Goal: Task Accomplishment & Management: Manage account settings

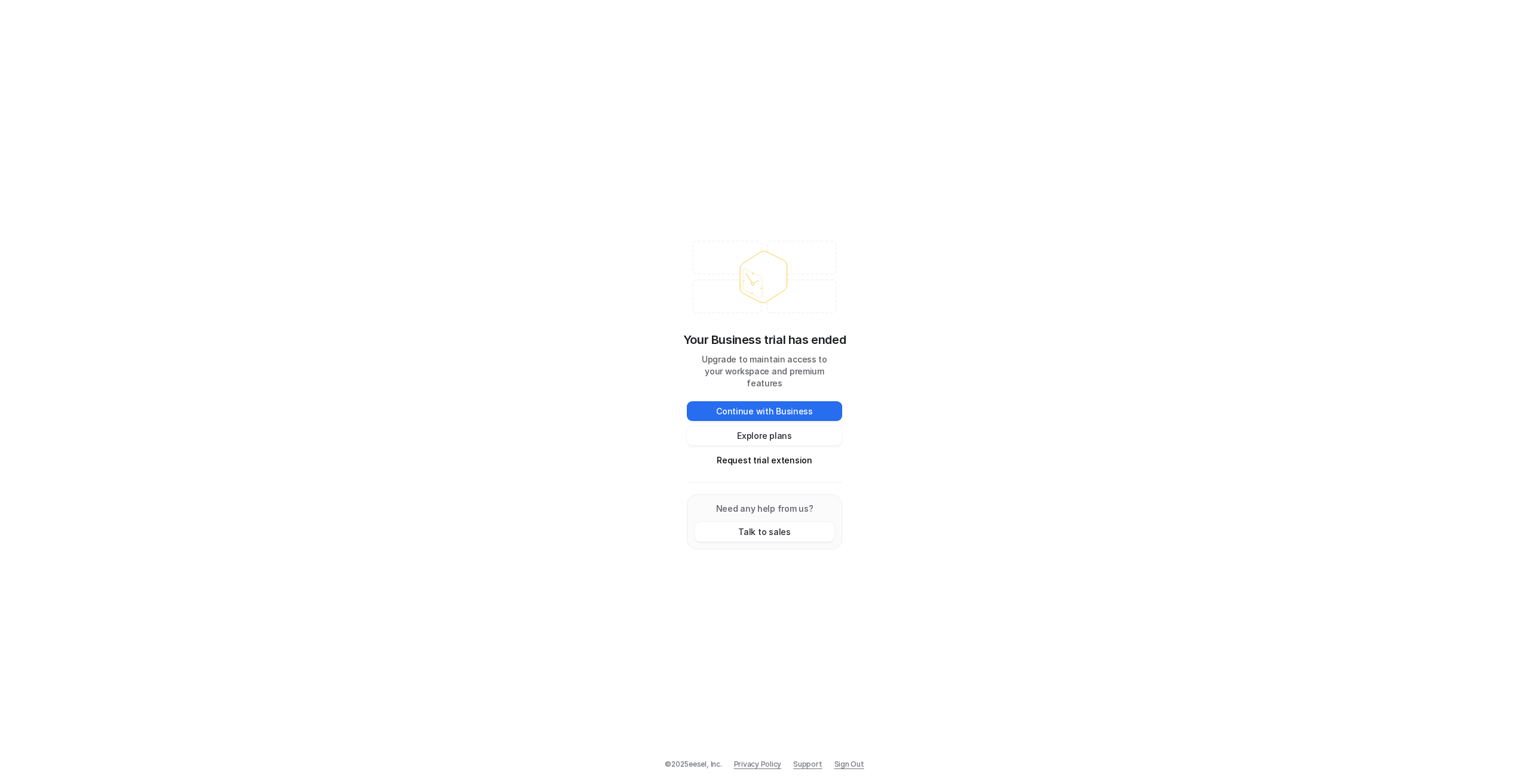
click at [1054, 582] on div "Your Business trial has ended Upgrade to maintain access to your workspace and …" at bounding box center [764, 392] width 1529 height 784
click at [767, 453] on button "Request trial extension" at bounding box center [764, 460] width 155 height 20
click at [752, 450] on button "Request trial extension" at bounding box center [764, 460] width 155 height 20
drag, startPoint x: 880, startPoint y: 74, endPoint x: 658, endPoint y: 46, distance: 223.8
click at [879, 74] on div "Your Business trial has ended Upgrade to maintain access to your workspace and …" at bounding box center [764, 392] width 1529 height 784
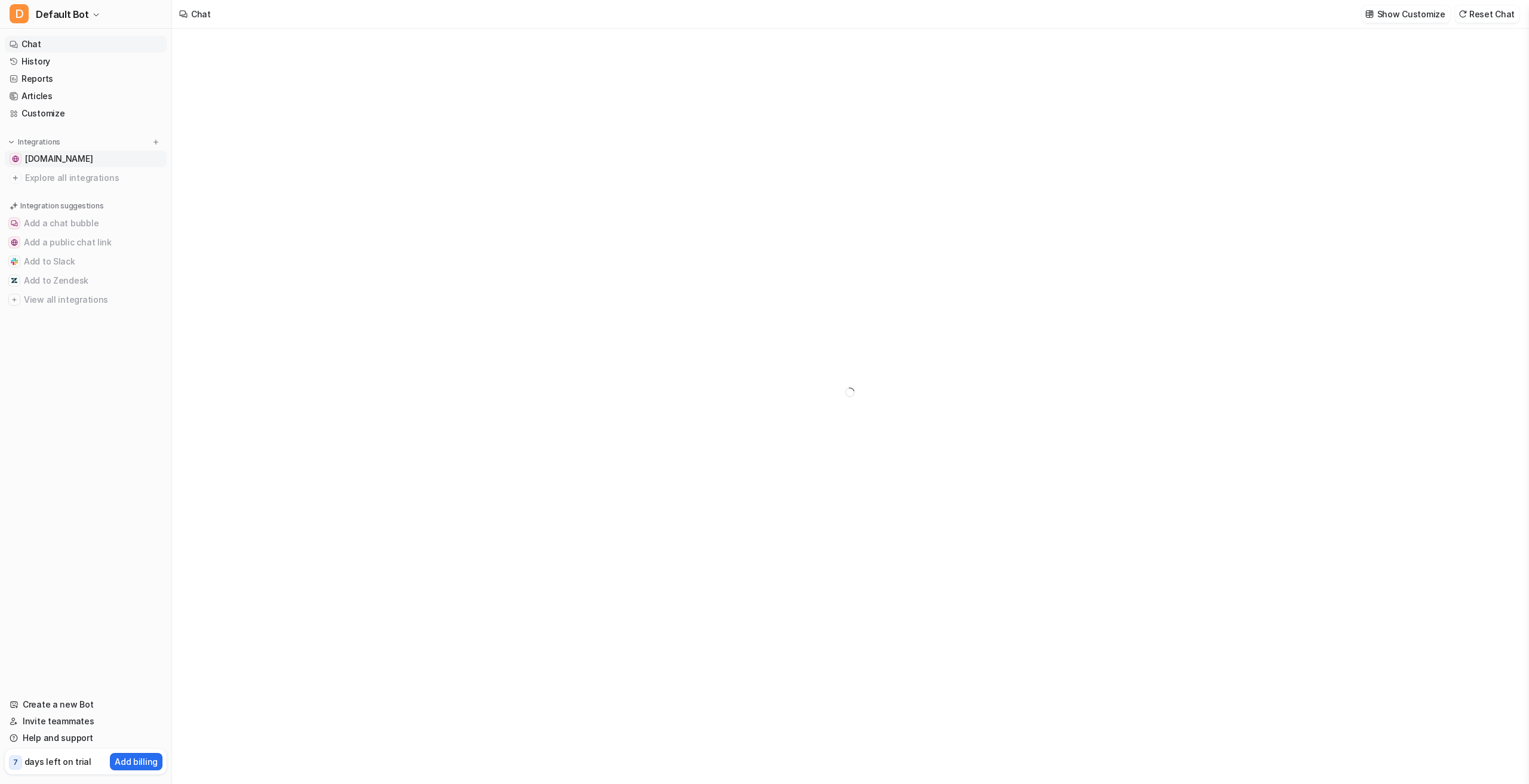
type textarea "**********"
